Goal: Complete application form: Complete application form

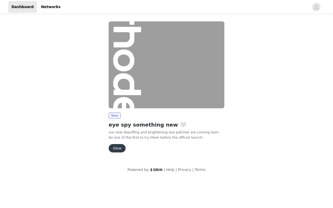
click at [121, 147] on button "View" at bounding box center [117, 148] width 17 height 8
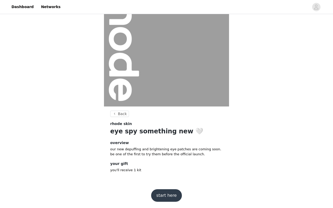
scroll to position [34, 0]
click at [170, 194] on button "start here" at bounding box center [166, 195] width 31 height 13
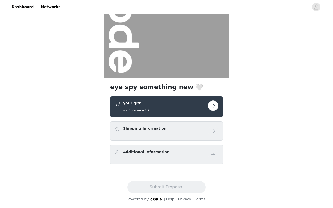
scroll to position [63, 0]
click at [214, 105] on button "button" at bounding box center [213, 105] width 10 height 10
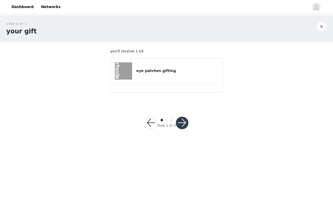
click at [150, 72] on h4 "eye patches gifting" at bounding box center [177, 70] width 82 height 5
click at [180, 124] on button "button" at bounding box center [182, 123] width 13 height 13
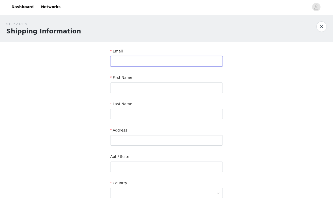
click at [159, 64] on input "text" at bounding box center [166, 61] width 113 height 10
type input "[PERSON_NAME][EMAIL_ADDRESS][PERSON_NAME][DOMAIN_NAME]"
type input "[PERSON_NAME] [PERSON_NAME]"
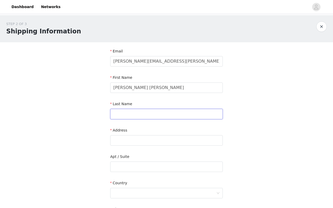
type input "Ho"
type input "1919 [GEOGRAPHIC_DATA]"
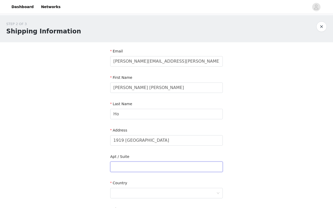
type input "302"
type input "[GEOGRAPHIC_DATA]"
type input "H3K 1W4"
type input "5145861366"
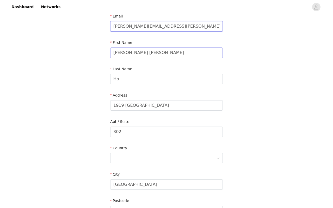
scroll to position [36, 0]
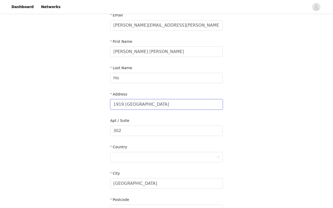
click at [144, 106] on input "1919 [GEOGRAPHIC_DATA]" at bounding box center [166, 104] width 113 height 10
type input "1"
type input "4408 [GEOGRAPHIC_DATA]"
click at [141, 128] on input "302" at bounding box center [166, 130] width 113 height 10
type input "3"
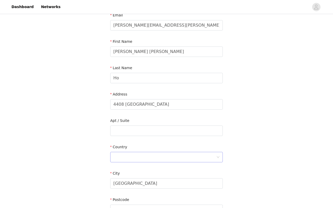
click at [139, 157] on div at bounding box center [164, 157] width 103 height 10
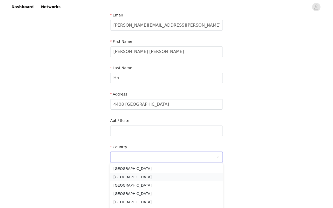
click at [137, 176] on li "[GEOGRAPHIC_DATA]" at bounding box center [166, 177] width 113 height 8
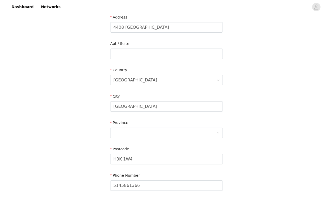
scroll to position [117, 0]
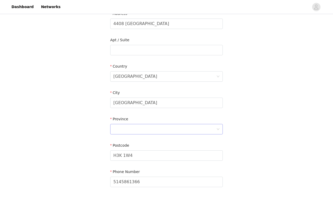
click at [142, 130] on div at bounding box center [164, 129] width 103 height 10
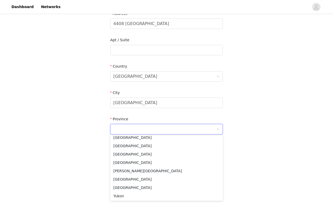
scroll to position [45, 0]
click at [135, 178] on li "Quebec" at bounding box center [166, 179] width 113 height 8
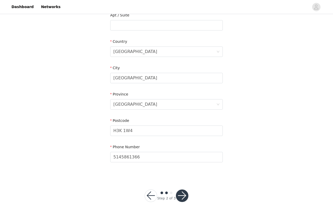
scroll to position [142, 0]
click at [132, 129] on input "H3K 1W4" at bounding box center [166, 130] width 113 height 10
type input "H4A3G2"
click at [73, 113] on div "STEP 2 OF 3 Shipping Information Email Julie.Anne.ho@hotmail.fr First Name Juli…" at bounding box center [166, 24] width 333 height 303
click at [182, 195] on button "button" at bounding box center [182, 195] width 13 height 13
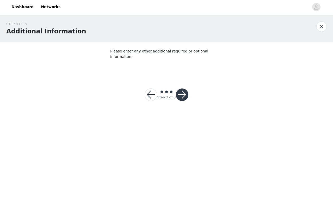
click at [184, 88] on button "button" at bounding box center [182, 94] width 13 height 13
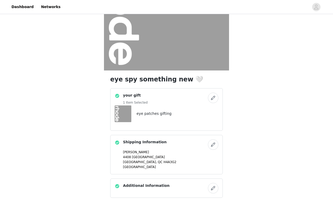
scroll to position [104, 0]
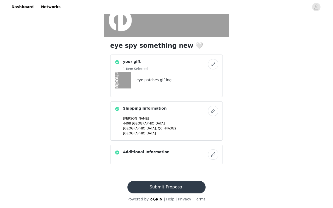
click at [181, 185] on button "Submit Proposal" at bounding box center [167, 187] width 78 height 13
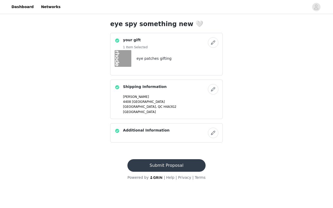
scroll to position [0, 0]
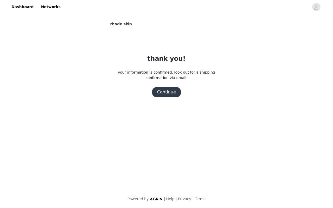
click at [173, 91] on button "Continue" at bounding box center [166, 92] width 29 height 10
